Goal: Information Seeking & Learning: Learn about a topic

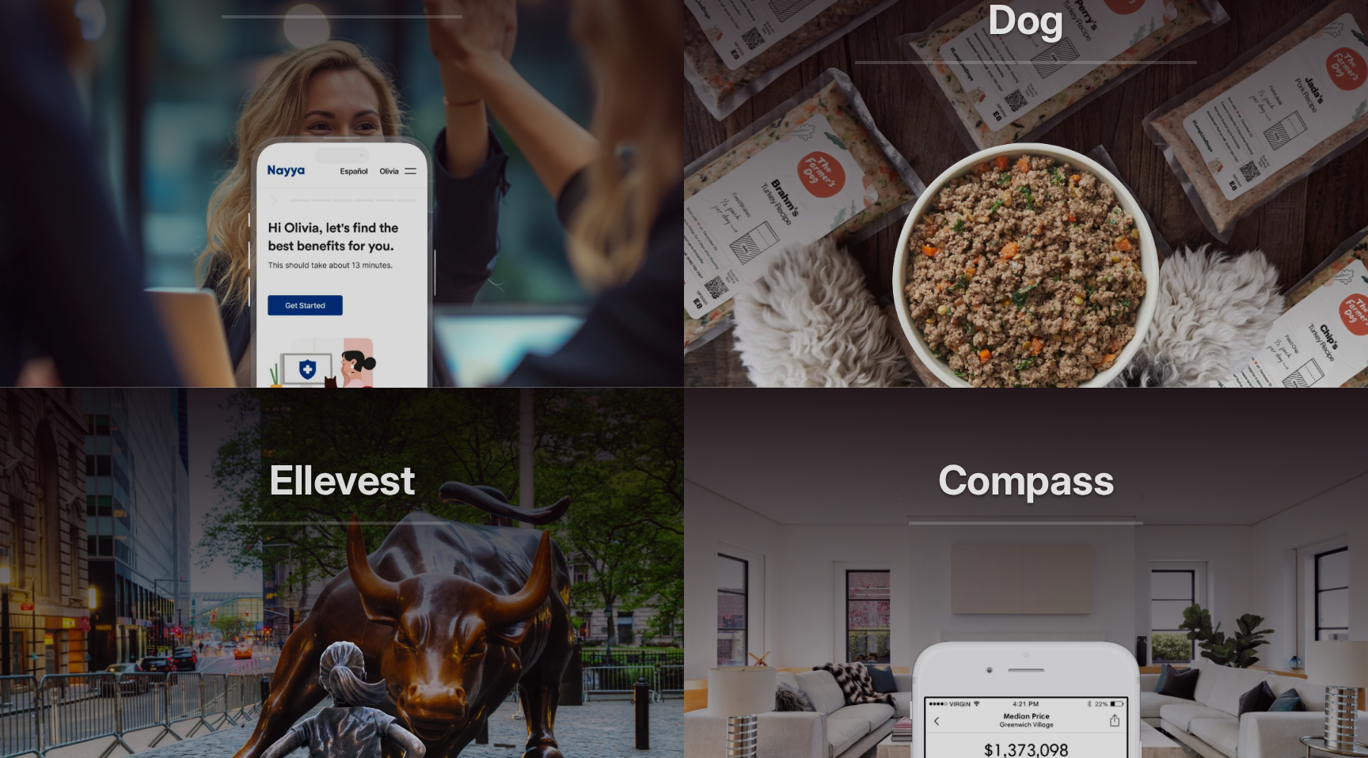
scroll to position [1506, 0]
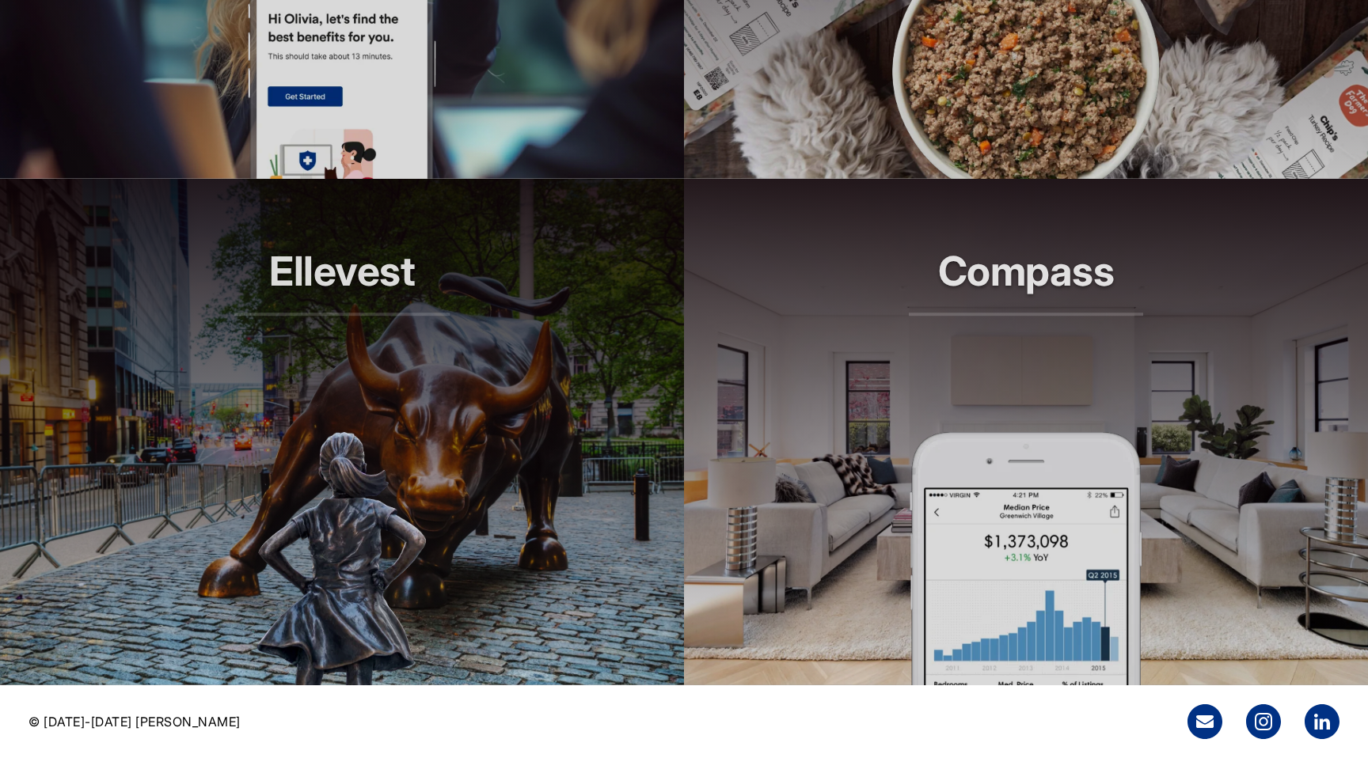
click at [804, 513] on article "Compass Smarter tools for modern agents" at bounding box center [1026, 432] width 684 height 507
click at [468, 471] on article "Ellevest Smarter investing, built for her" at bounding box center [342, 432] width 684 height 507
click at [945, 109] on img at bounding box center [1026, 52] width 285 height 253
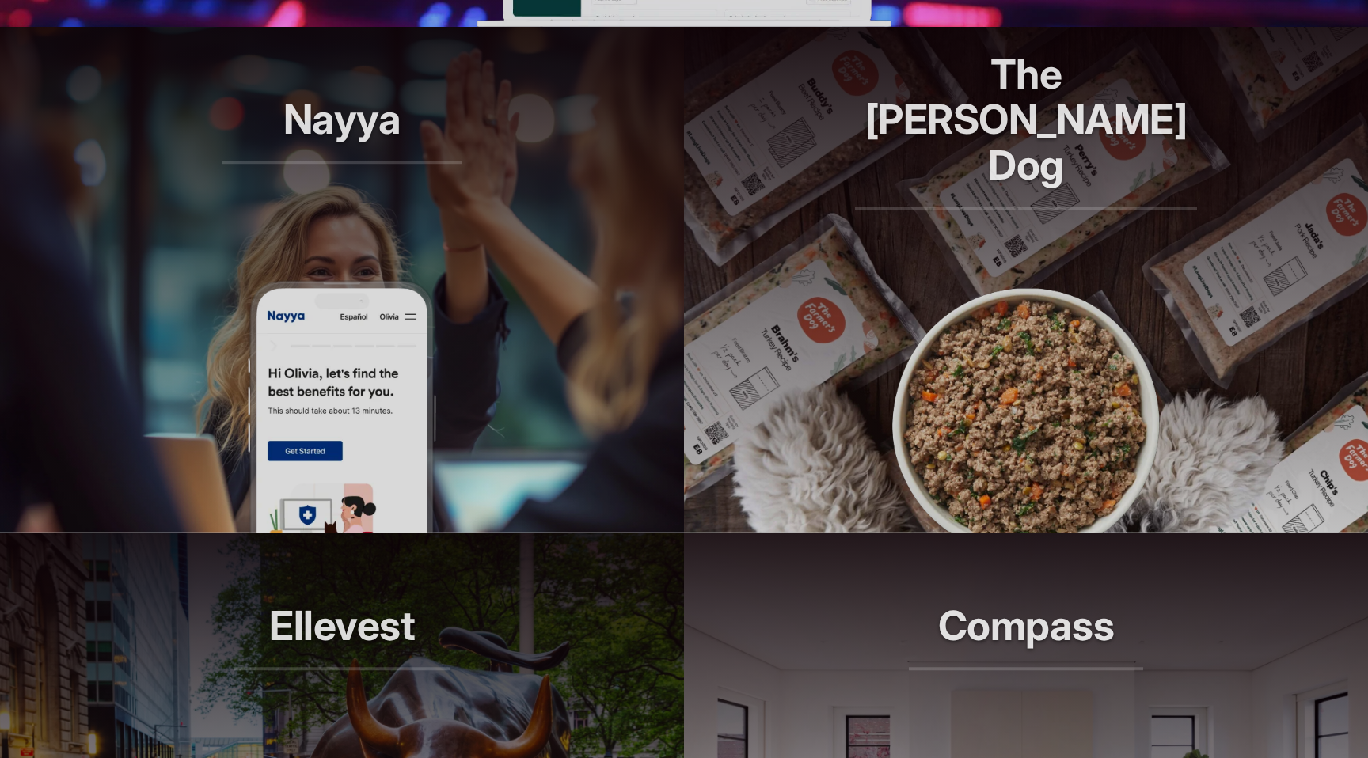
click at [384, 314] on img at bounding box center [342, 406] width 190 height 253
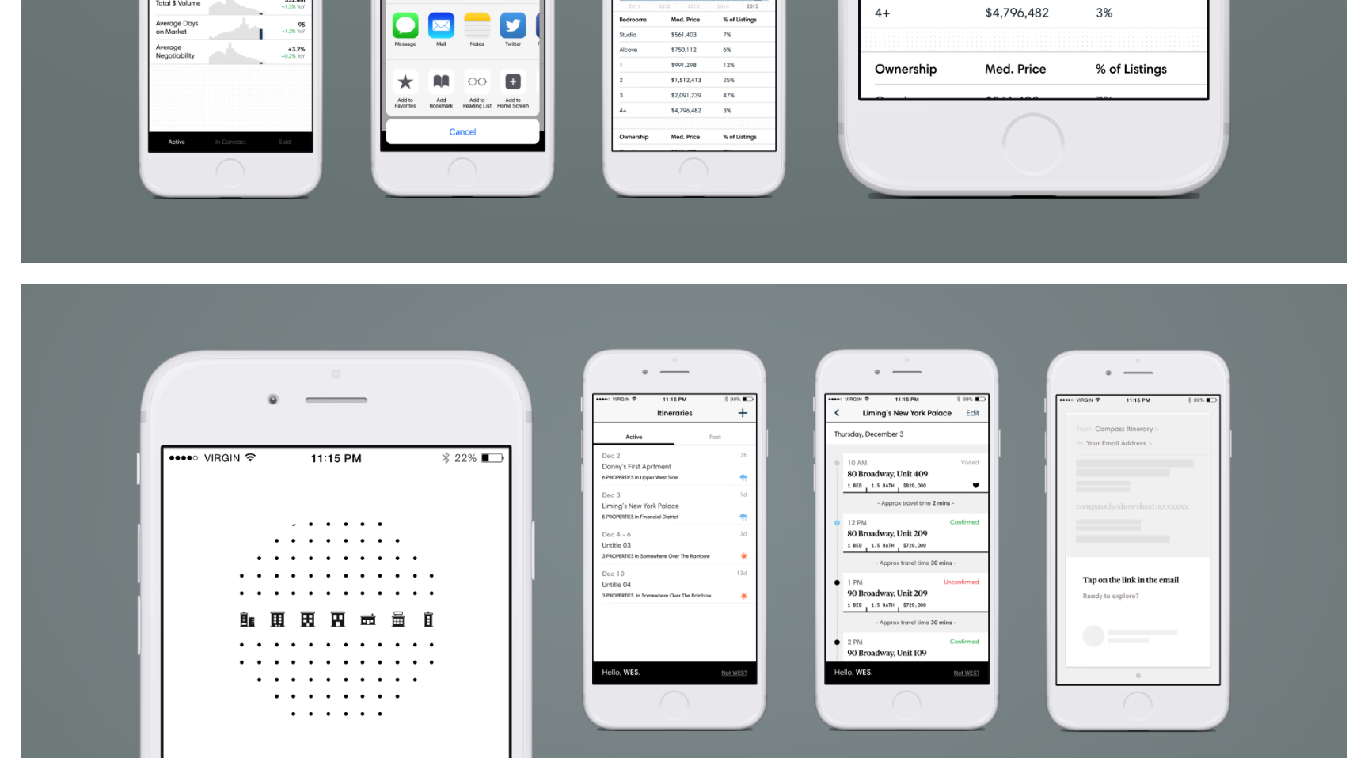
scroll to position [3239, 0]
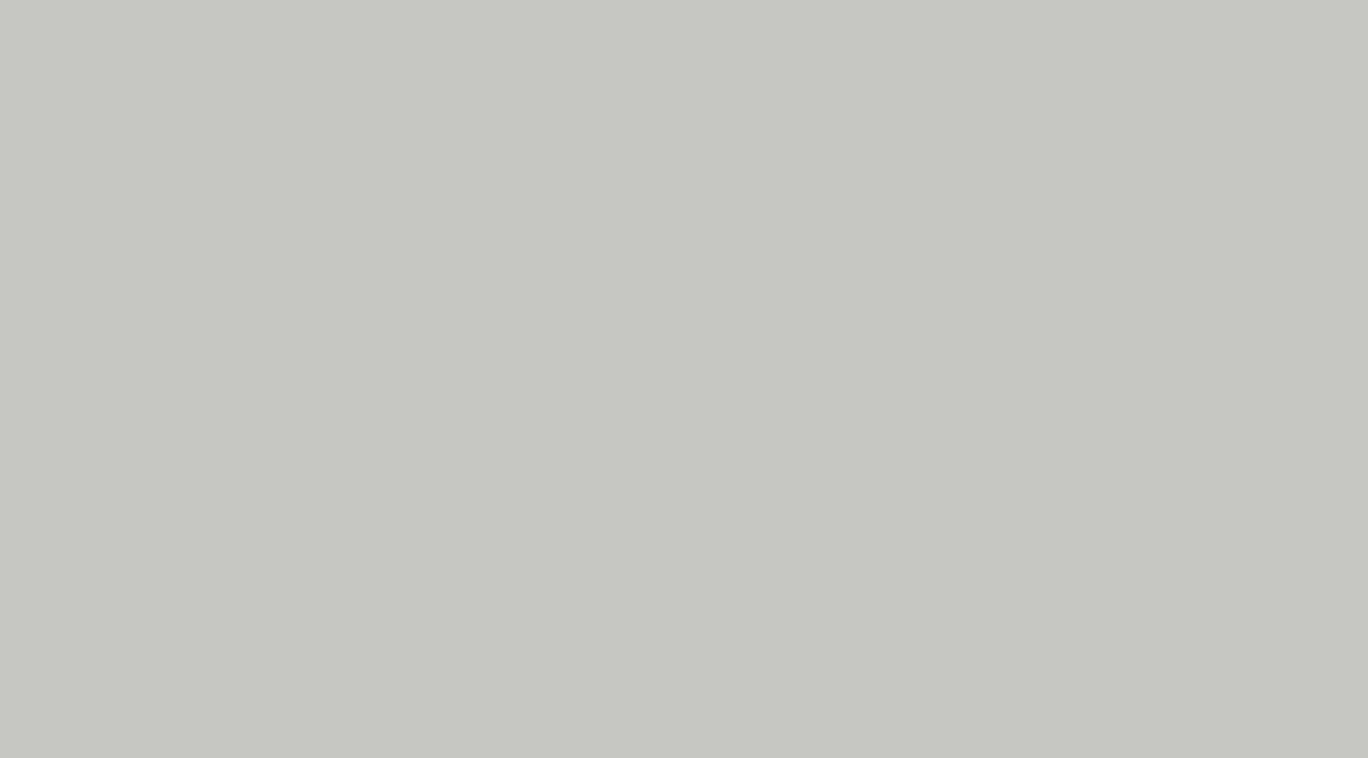
scroll to position [9260, 0]
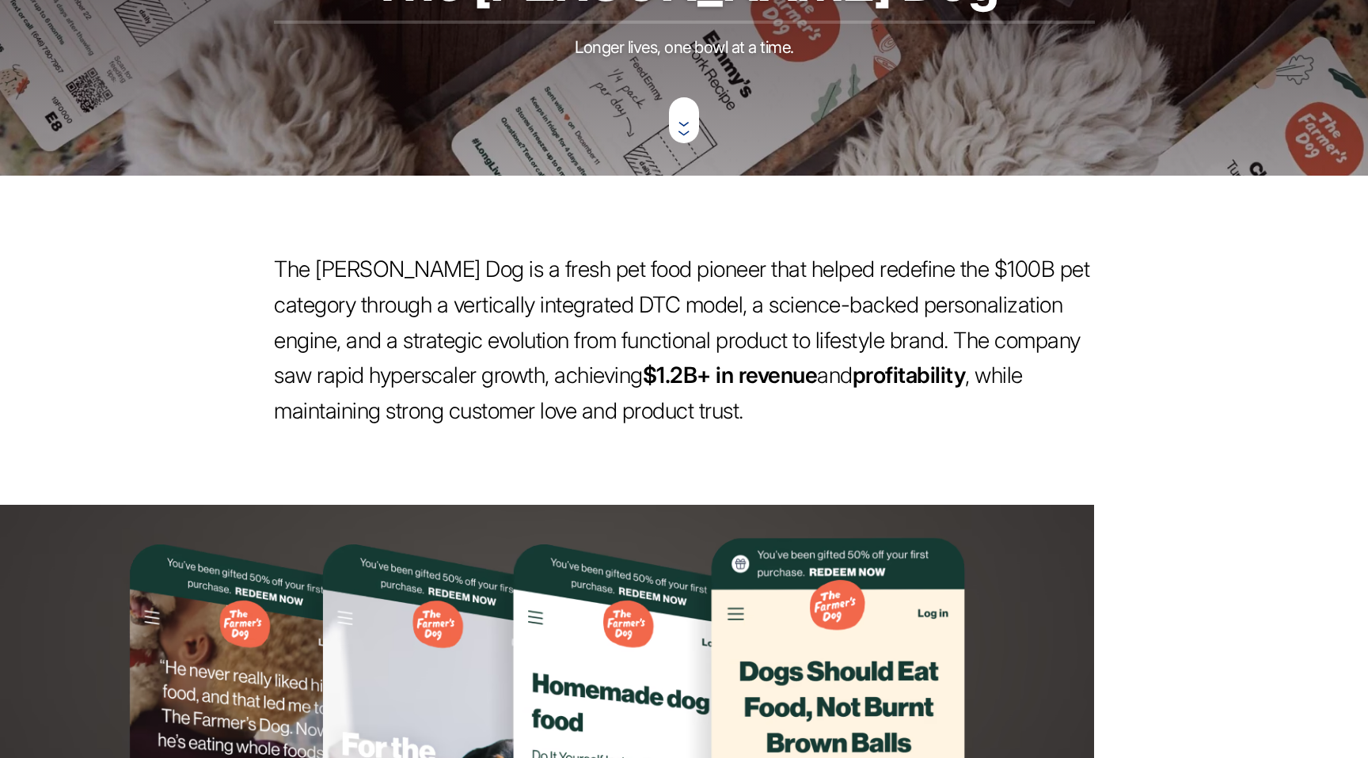
scroll to position [1144, 0]
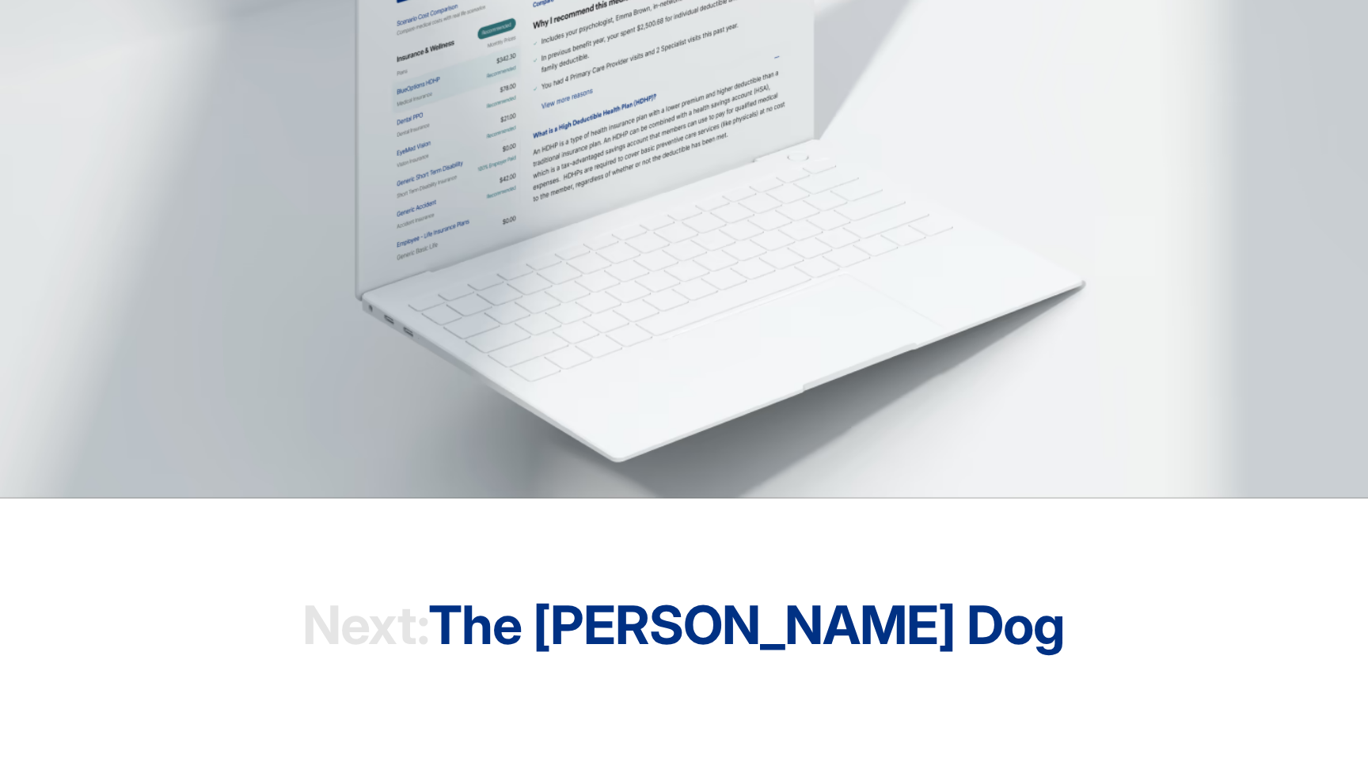
scroll to position [4734, 0]
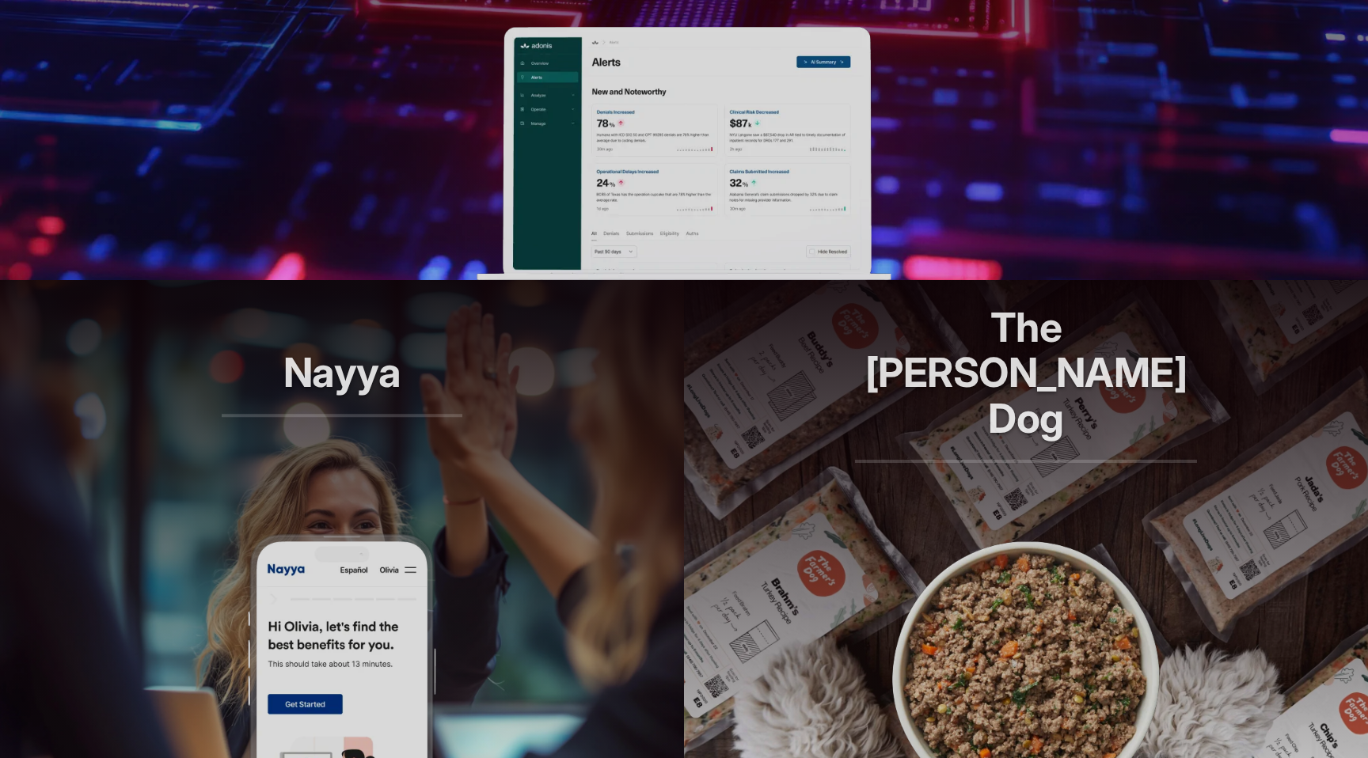
scroll to position [524, 0]
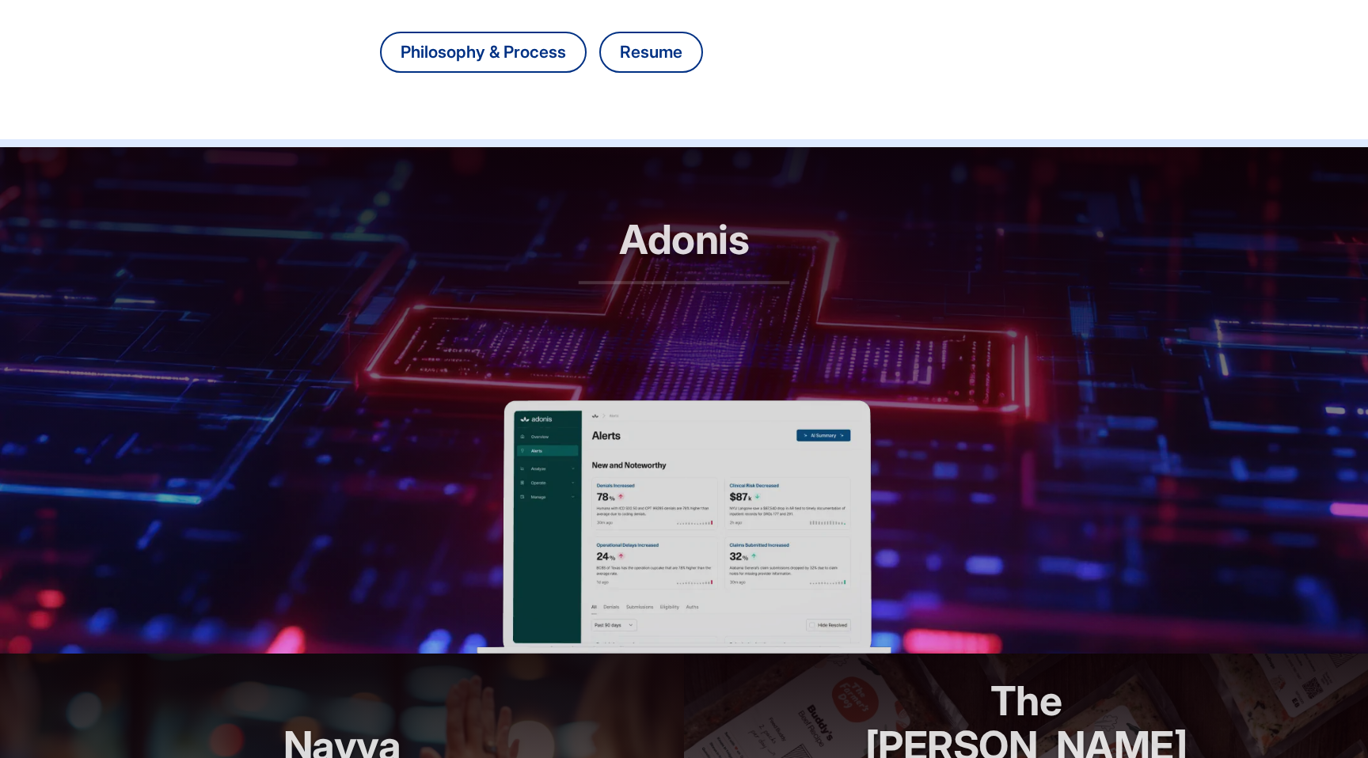
click at [623, 344] on header "Adonis RCM automation, reimagined" at bounding box center [684, 273] width 1368 height 253
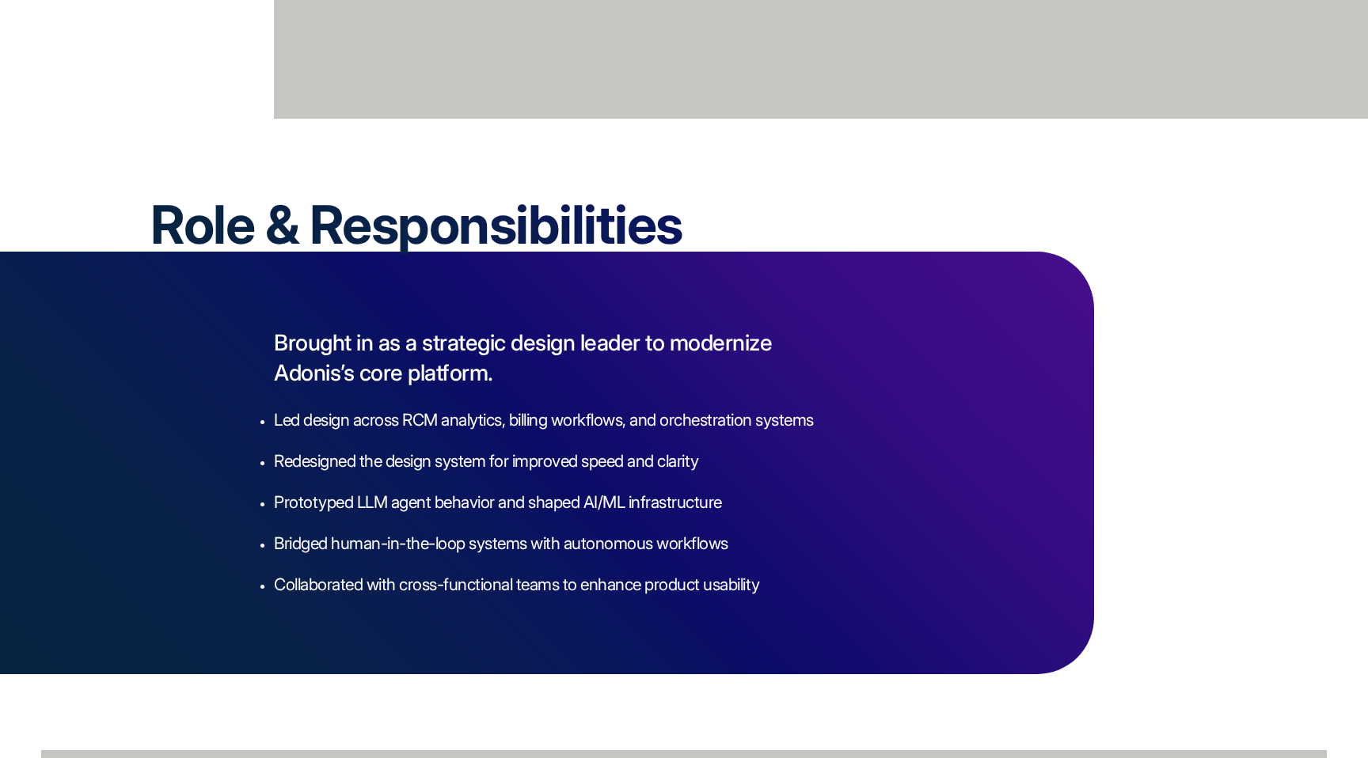
scroll to position [2435, 0]
